Goal: Information Seeking & Learning: Stay updated

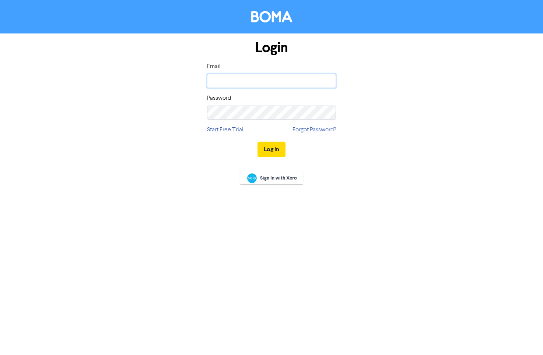
click at [251, 80] on input "email" at bounding box center [271, 81] width 129 height 14
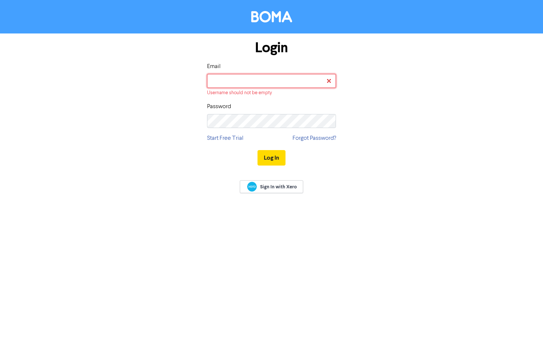
click at [256, 78] on input "email" at bounding box center [271, 81] width 129 height 14
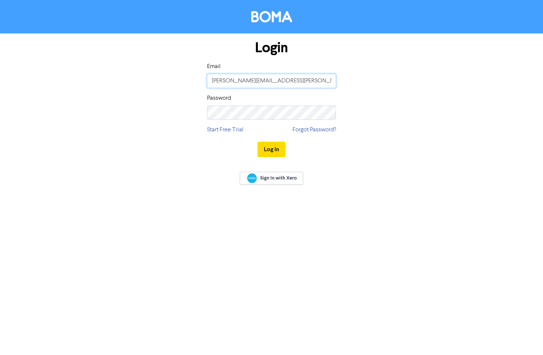
type input "[PERSON_NAME][EMAIL_ADDRESS][PERSON_NAME][DOMAIN_NAME]"
click at [380, 180] on div "Sign In with Xero" at bounding box center [271, 179] width 543 height 29
click at [267, 149] on button "Log In" at bounding box center [271, 149] width 28 height 15
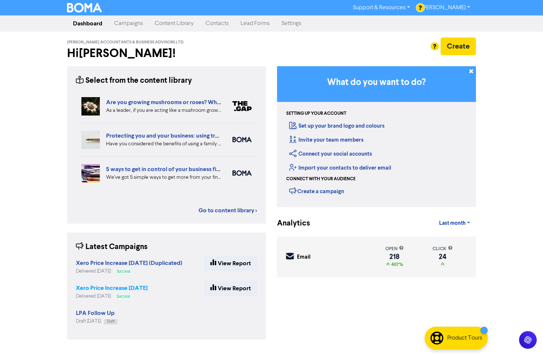
click at [121, 289] on strong "Xero Price Increase [DATE]" at bounding box center [112, 288] width 72 height 7
